Goal: Find specific page/section: Find specific page/section

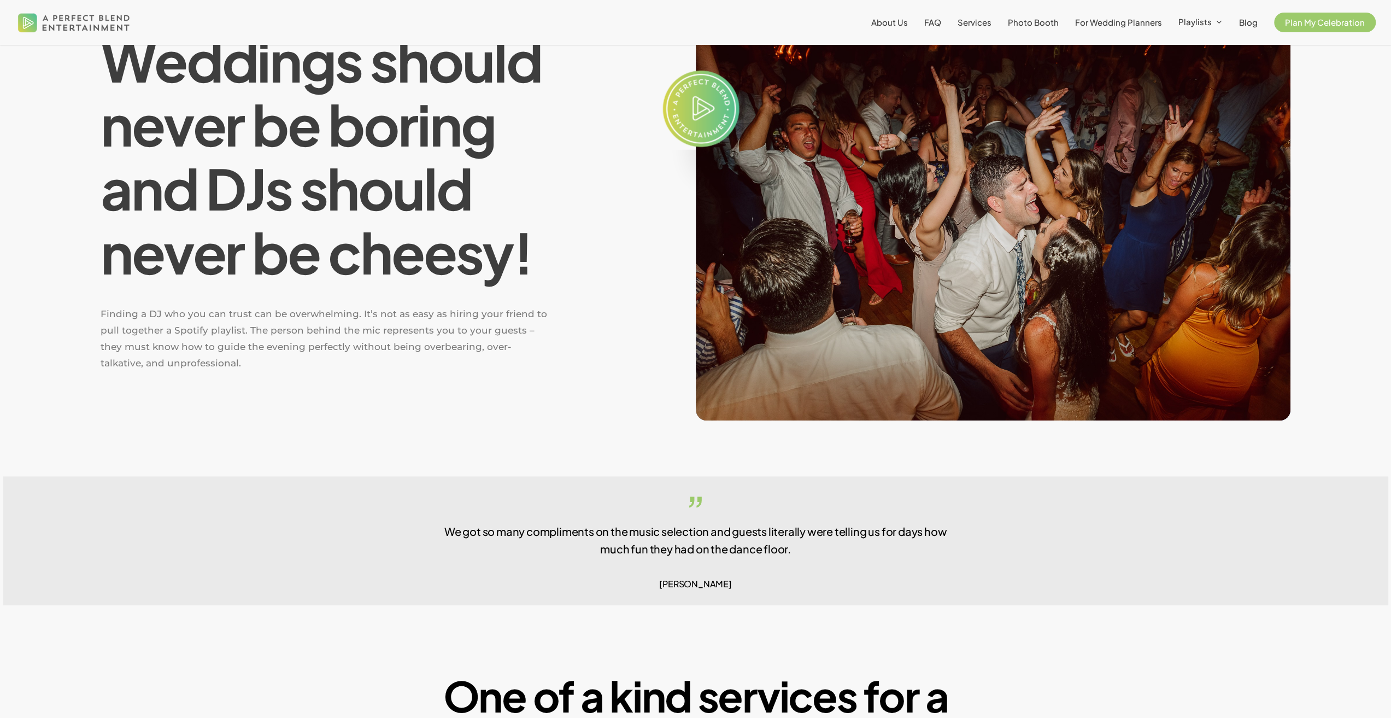
scroll to position [984, 0]
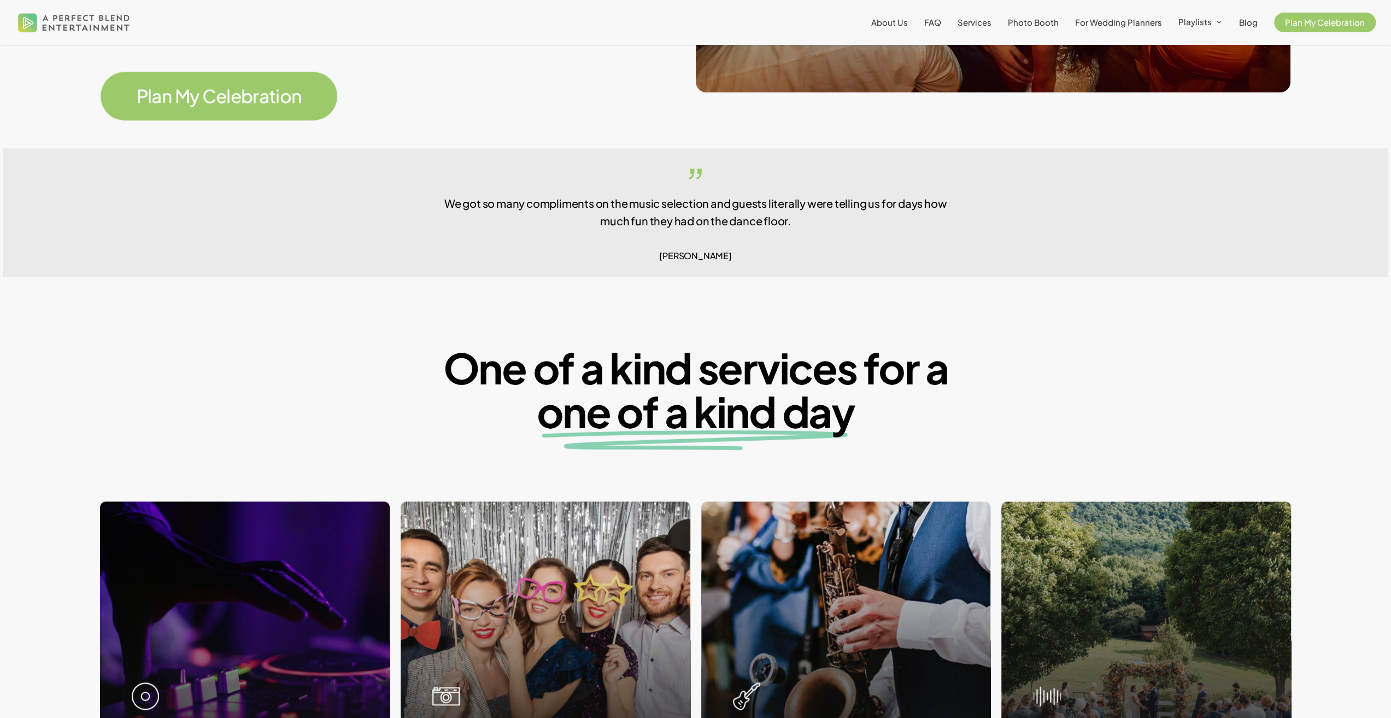
click at [47, 18] on img at bounding box center [74, 22] width 118 height 36
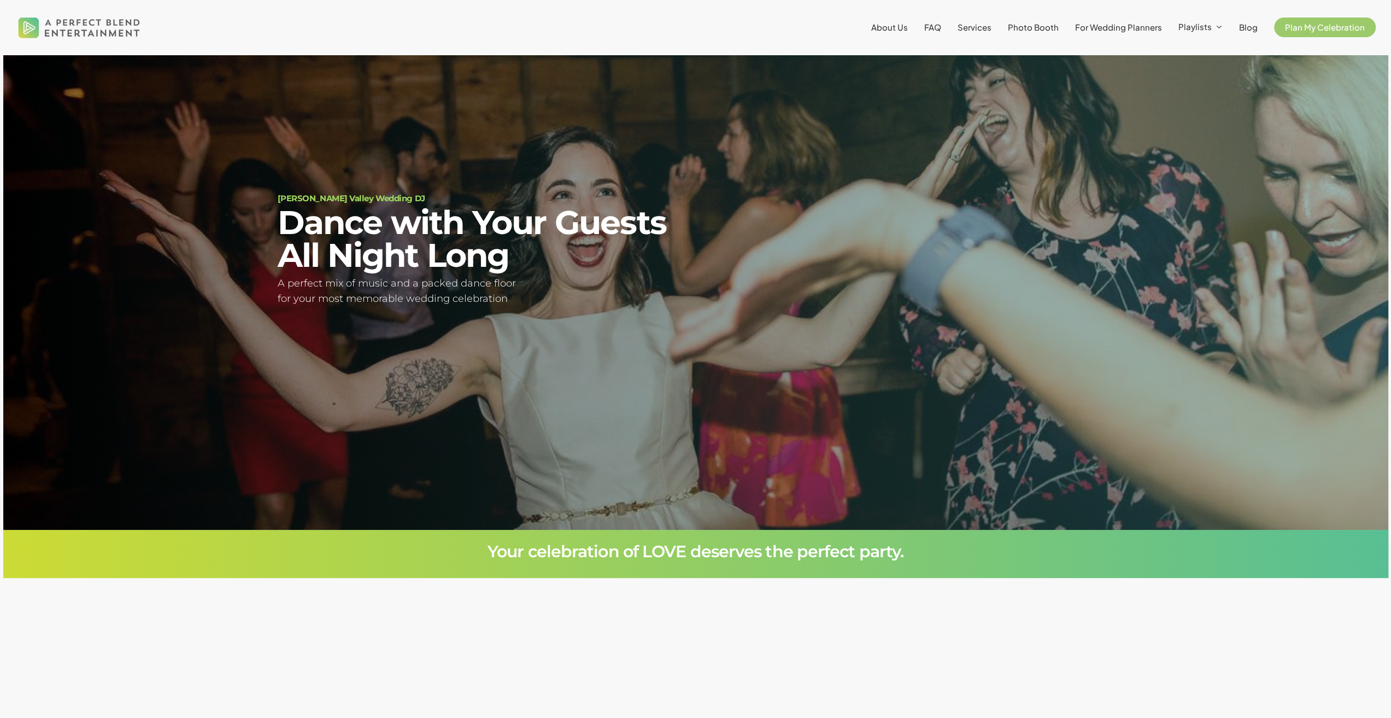
scroll to position [155, 0]
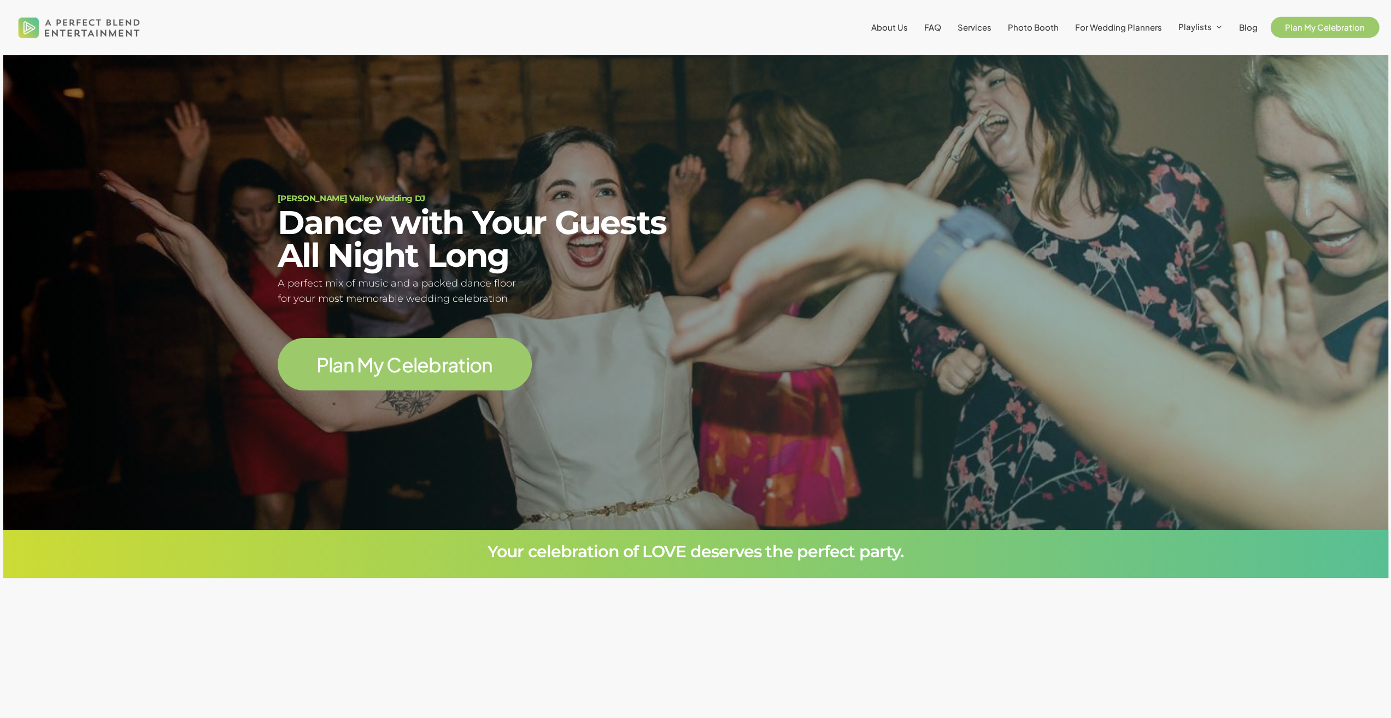
click at [1301, 23] on link "Plan My Celebration" at bounding box center [1325, 27] width 102 height 9
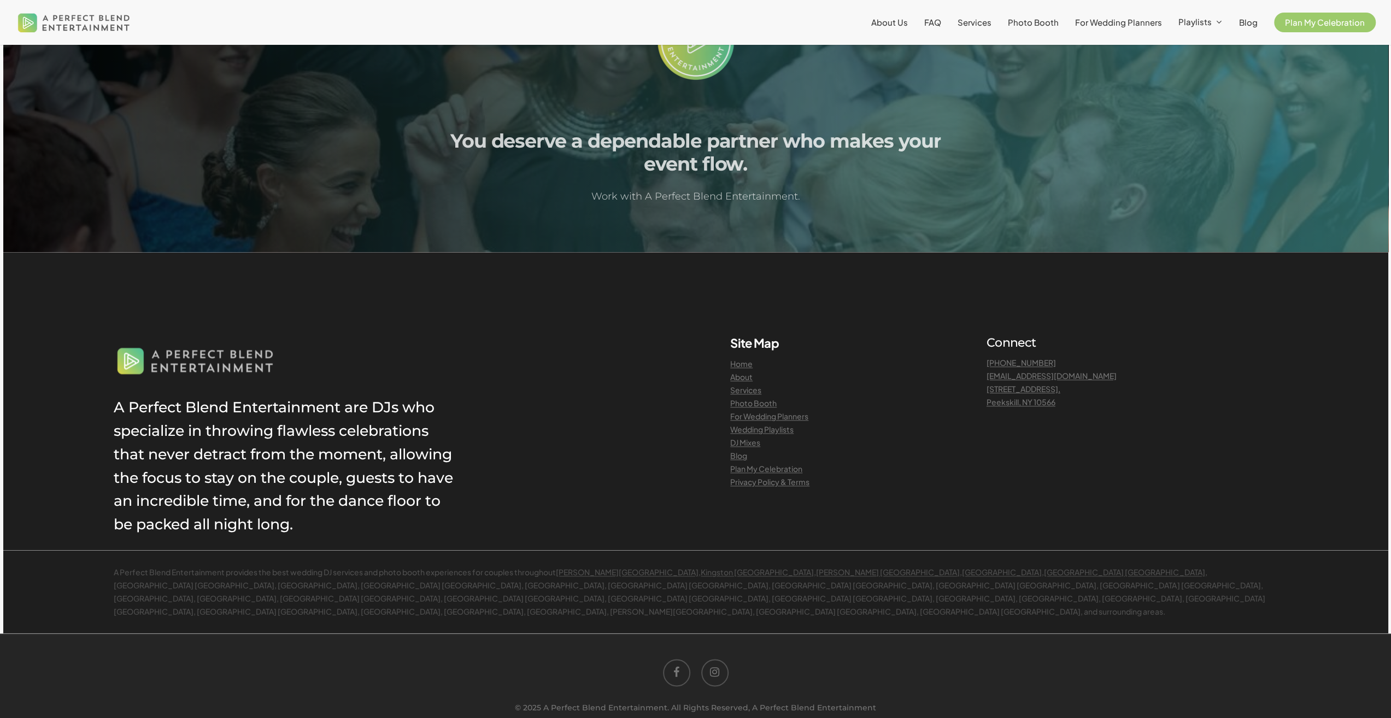
scroll to position [1277, 0]
